Goal: Check status: Check status

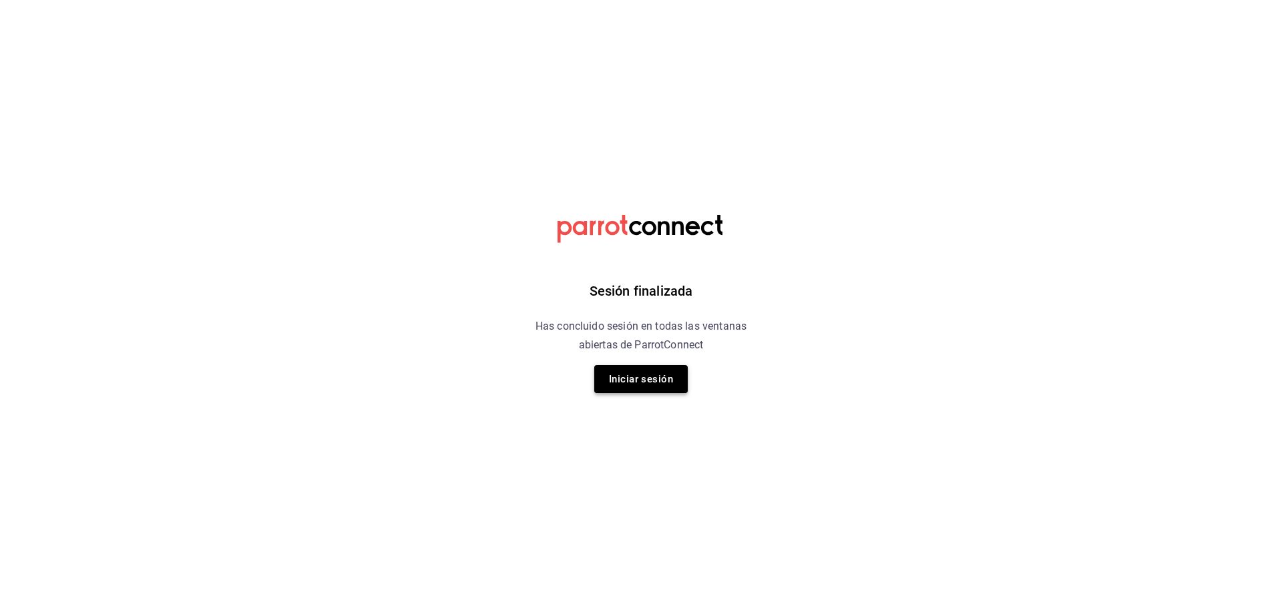
click at [616, 367] on button "Iniciar sesión" at bounding box center [640, 379] width 93 height 28
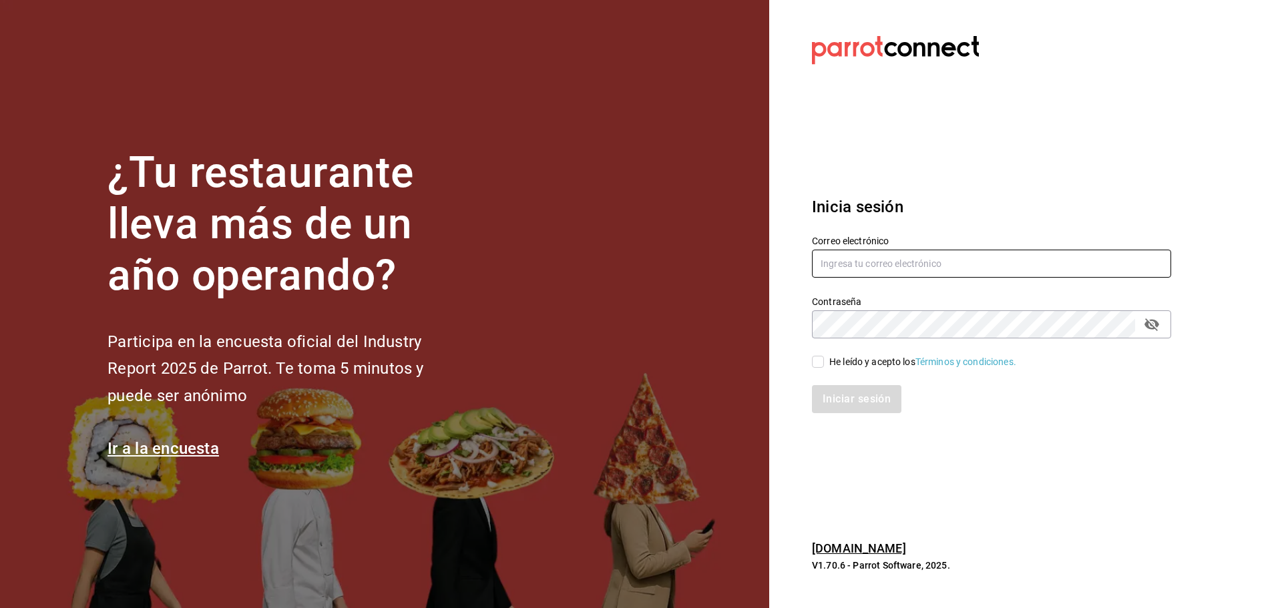
type input "[PERSON_NAME][EMAIL_ADDRESS][DOMAIN_NAME]"
click at [817, 366] on input "He leído y acepto los Términos y condiciones." at bounding box center [818, 362] width 12 height 12
checkbox input "true"
click at [853, 408] on button "Iniciar sesión" at bounding box center [857, 399] width 91 height 28
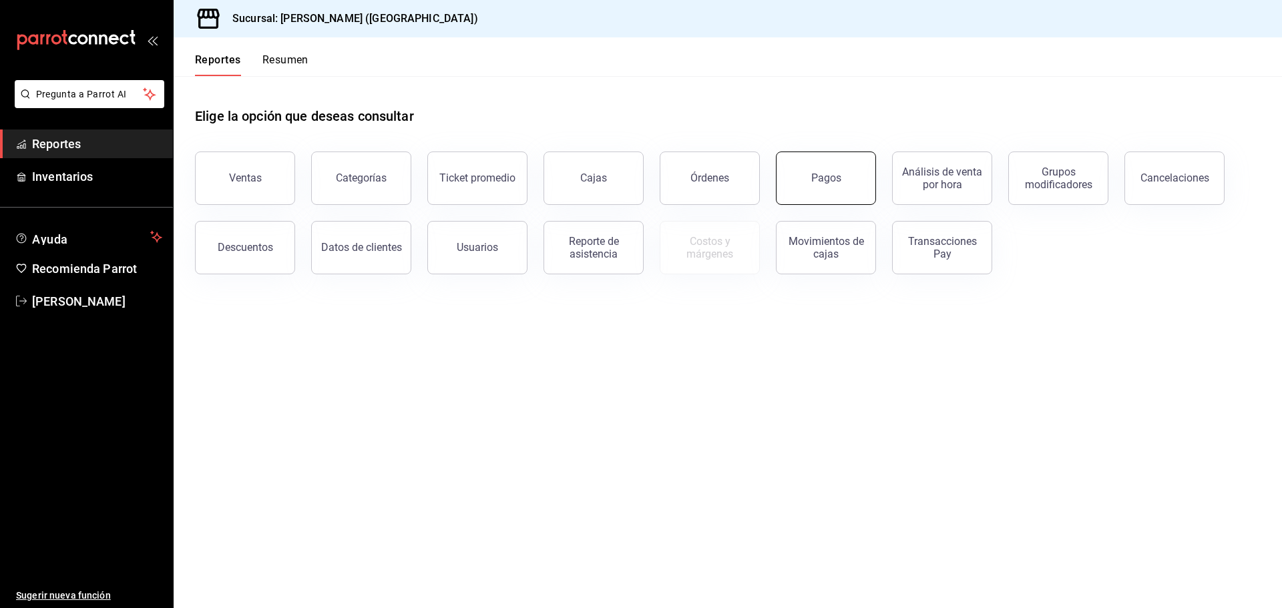
drag, startPoint x: 839, startPoint y: 184, endPoint x: 822, endPoint y: 198, distance: 21.4
click at [831, 191] on button "Pagos" at bounding box center [826, 178] width 100 height 53
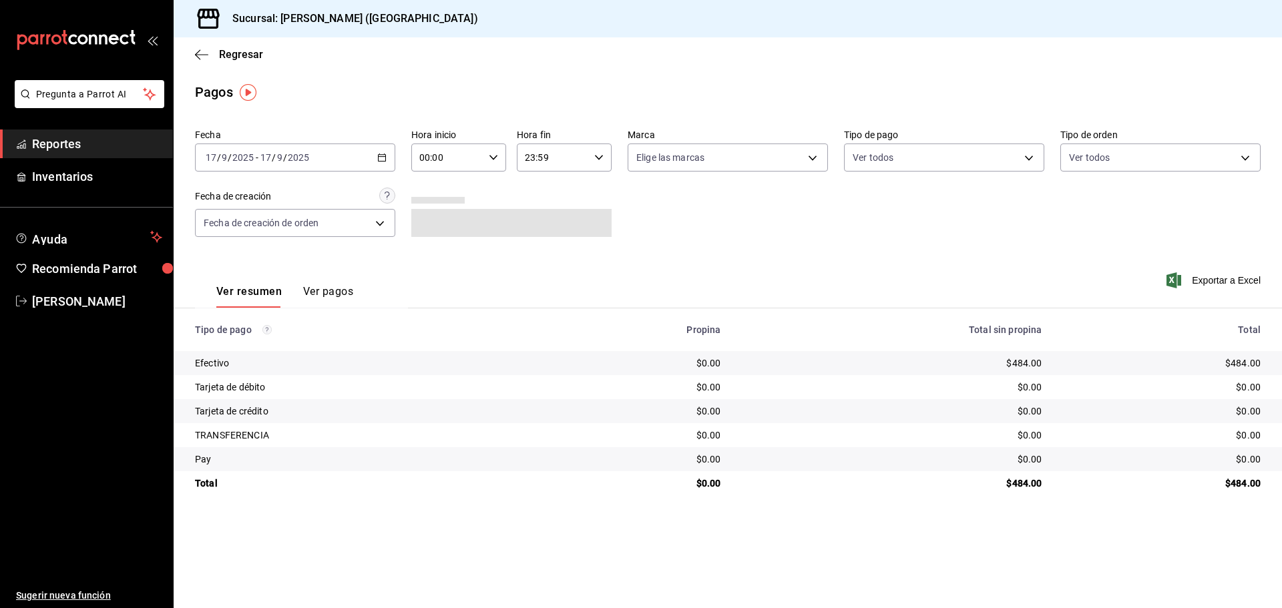
click at [389, 154] on div "2025-09-17 17 / 9 / 2025 - 2025-09-17 17 / 9 / 2025" at bounding box center [295, 158] width 200 height 28
click at [242, 232] on span "Ayer" at bounding box center [258, 228] width 104 height 14
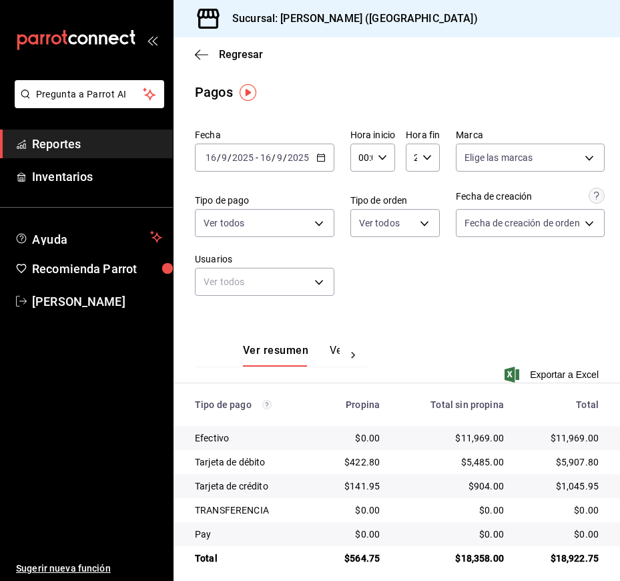
click at [385, 159] on icon "button" at bounding box center [382, 157] width 9 height 9
click at [423, 158] on div at bounding box center [310, 290] width 620 height 581
click at [383, 154] on icon "button" at bounding box center [382, 157] width 9 height 9
click at [361, 246] on span "06" at bounding box center [361, 250] width 1 height 11
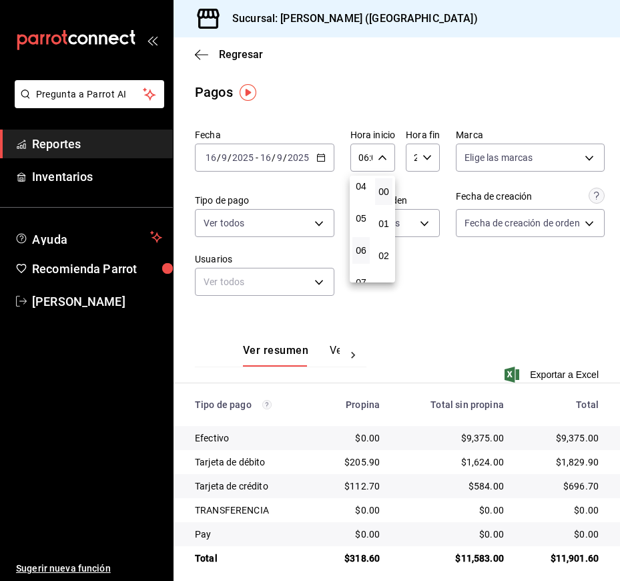
click at [381, 158] on div at bounding box center [310, 290] width 620 height 581
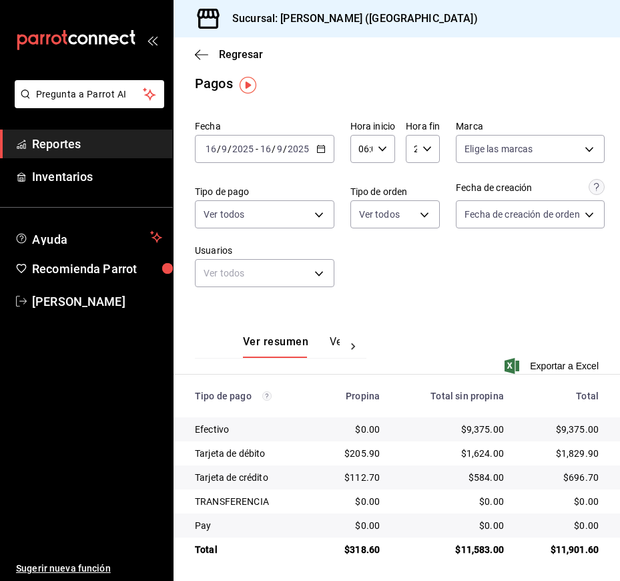
scroll to position [11, 0]
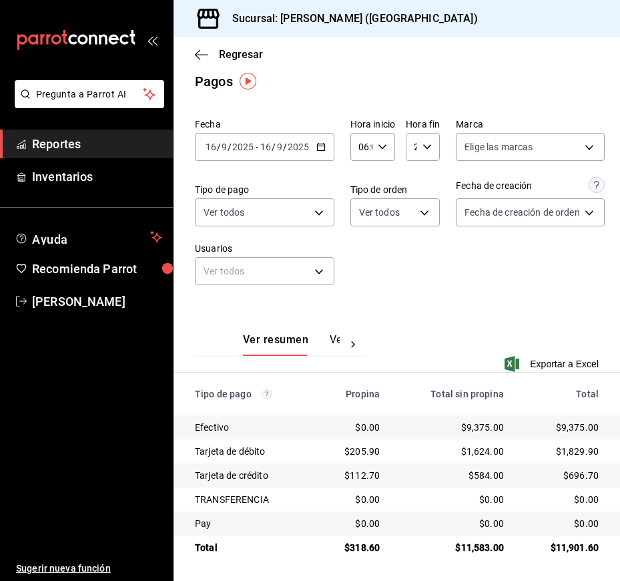
click at [312, 146] on div "2025-09-16 16 / 9 / 2025 - 2025-09-16 16 / 9 / 2025" at bounding box center [265, 147] width 140 height 28
drag, startPoint x: 321, startPoint y: 154, endPoint x: 325, endPoint y: 179, distance: 25.6
click at [321, 153] on div "2025-09-16 16 / 9 / 2025 - 2025-09-16 16 / 9 / 2025" at bounding box center [265, 147] width 140 height 28
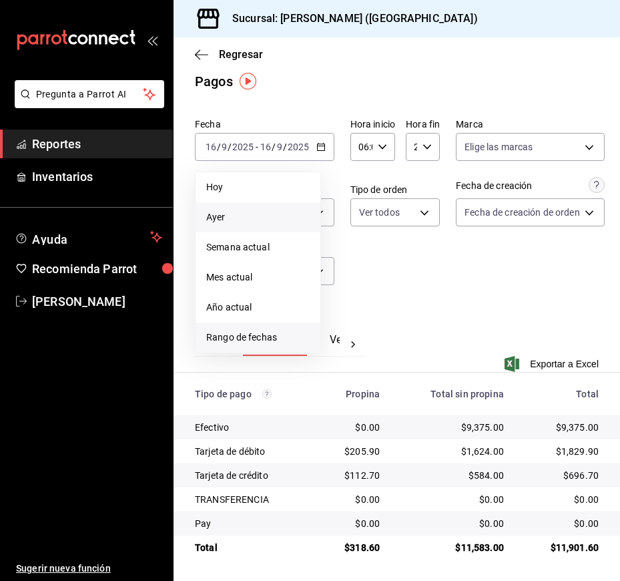
click at [248, 334] on span "Rango de fechas" at bounding box center [258, 338] width 104 height 14
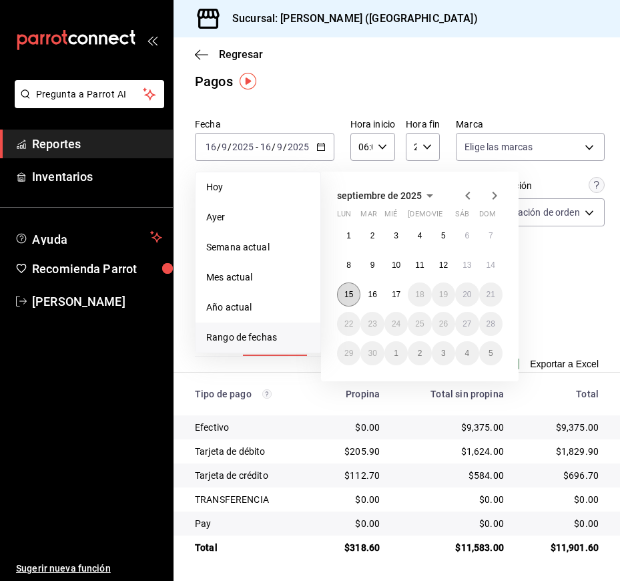
click at [355, 296] on button "15" at bounding box center [348, 294] width 23 height 24
click at [379, 301] on button "16" at bounding box center [372, 294] width 23 height 24
type input "00:00"
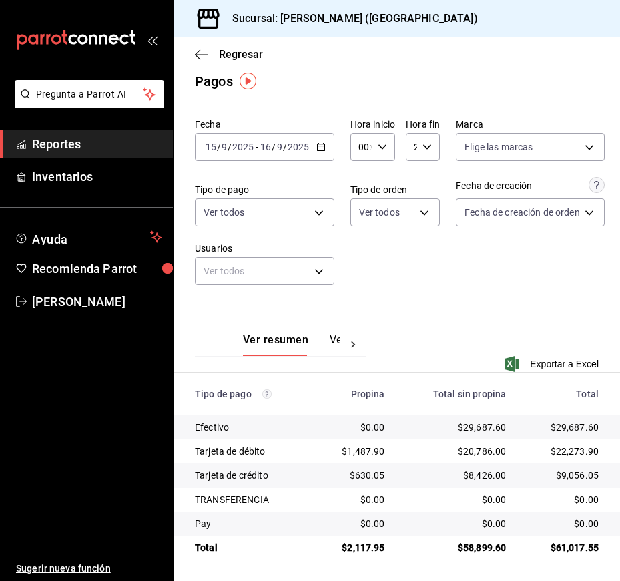
click at [429, 152] on div "23:59 Hora fin" at bounding box center [423, 147] width 34 height 28
click at [417, 206] on span "05" at bounding box center [417, 202] width 0 height 11
type input "05:59"
click at [544, 321] on div at bounding box center [310, 290] width 620 height 581
